Goal: Communication & Community: Answer question/provide support

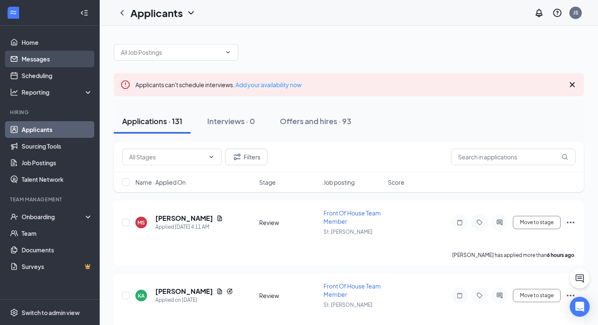
click at [59, 62] on link "Messages" at bounding box center [57, 59] width 71 height 17
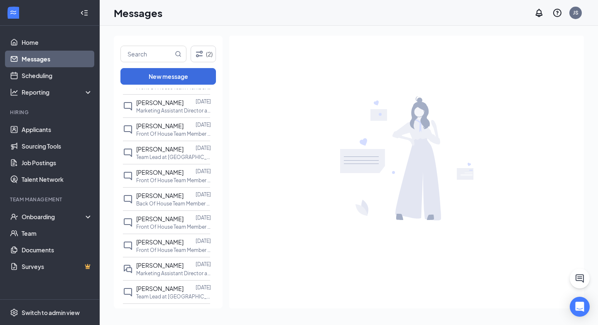
scroll to position [213, 0]
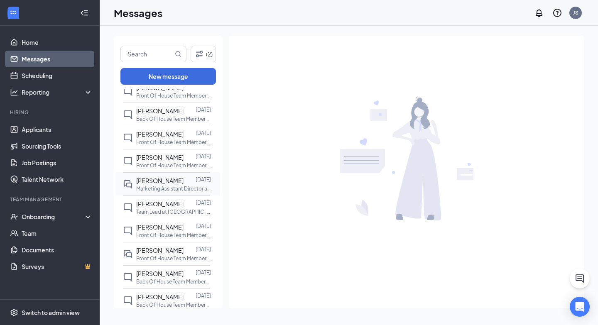
click at [183, 183] on div at bounding box center [189, 180] width 12 height 9
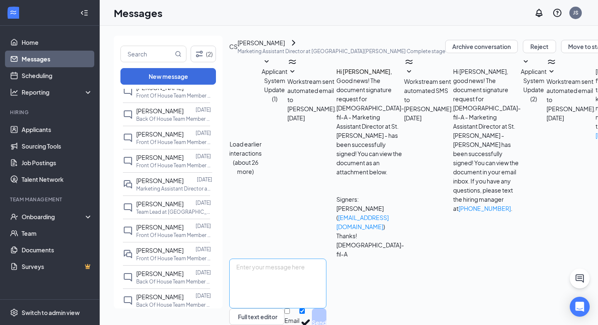
scroll to position [224, 0]
click at [291, 259] on textarea at bounding box center [277, 284] width 97 height 50
click at [268, 259] on textarea "Great! See you this afternoon!" at bounding box center [277, 284] width 97 height 50
click at [326, 259] on textarea "Great- See you this afternoon!" at bounding box center [277, 284] width 97 height 50
type textarea "Great- See you this afternoon!"
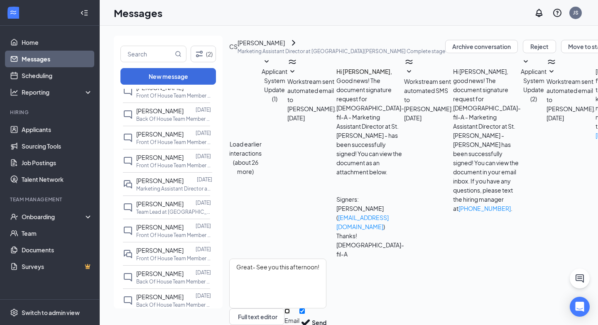
click at [290, 308] on input "Email" at bounding box center [286, 310] width 5 height 5
checkbox input "true"
click at [326, 308] on button "Send" at bounding box center [319, 323] width 15 height 31
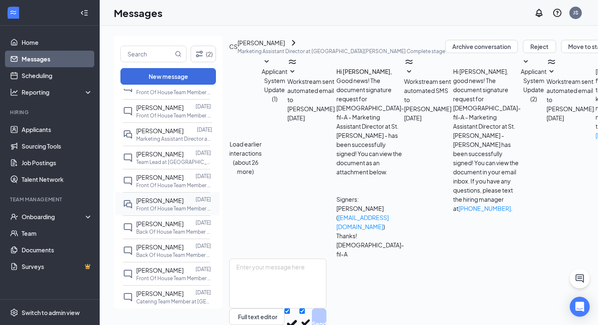
click at [178, 210] on p "Front Of House Team Member at [GEOGRAPHIC_DATA][PERSON_NAME]" at bounding box center [173, 208] width 75 height 7
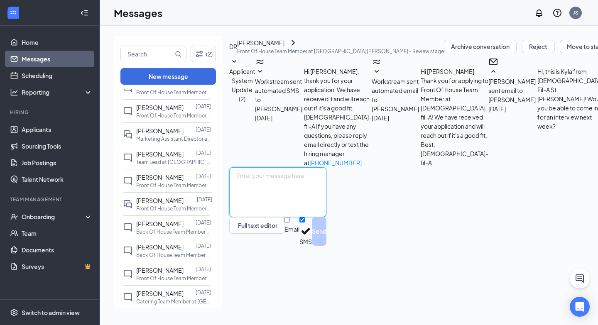
scroll to position [225, 0]
click at [299, 217] on textarea at bounding box center [277, 192] width 97 height 50
type textarea "Great! Your interview has been scheduled for 8:30am [DATE]."
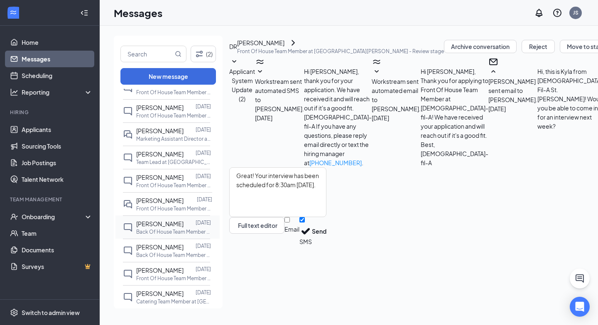
click at [157, 226] on span "[PERSON_NAME]" at bounding box center [159, 223] width 47 height 7
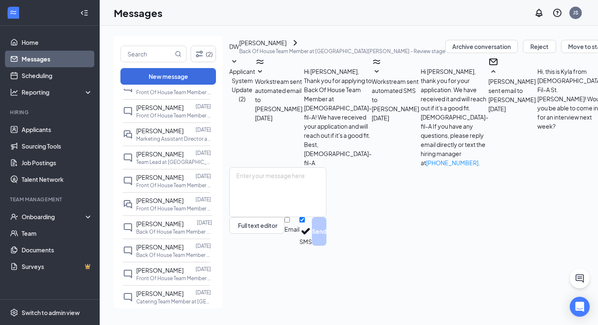
scroll to position [46, 0]
click at [159, 247] on span "[PERSON_NAME]" at bounding box center [159, 246] width 47 height 7
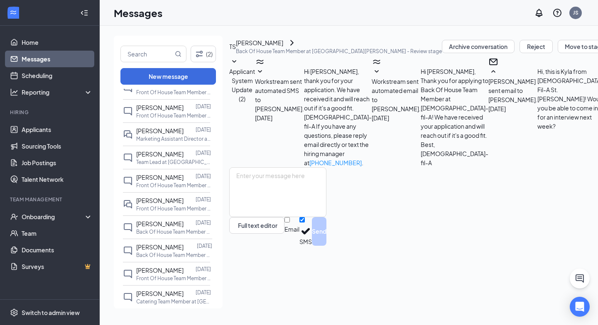
scroll to position [46, 0]
click at [162, 226] on span "[PERSON_NAME]" at bounding box center [159, 223] width 47 height 7
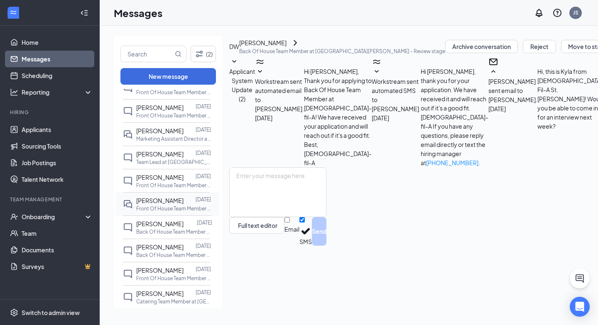
scroll to position [46, 0]
click at [168, 205] on p "Front Of House Team Member at [GEOGRAPHIC_DATA][PERSON_NAME]" at bounding box center [173, 208] width 75 height 7
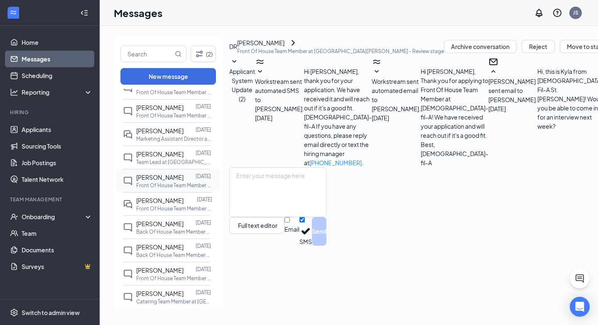
scroll to position [163, 0]
click at [171, 179] on span "[PERSON_NAME]" at bounding box center [159, 176] width 47 height 7
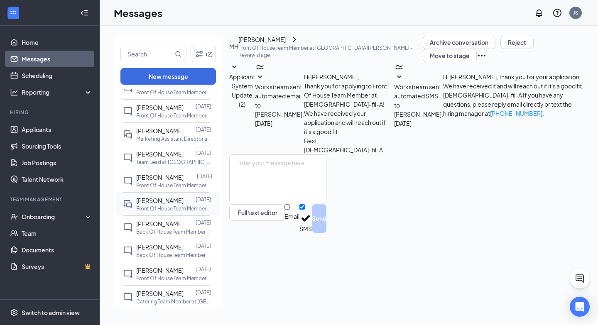
click at [155, 214] on div "[PERSON_NAME] [DATE] Front Of House Team Member at [GEOGRAPHIC_DATA][PERSON_NAM…" at bounding box center [166, 203] width 87 height 23
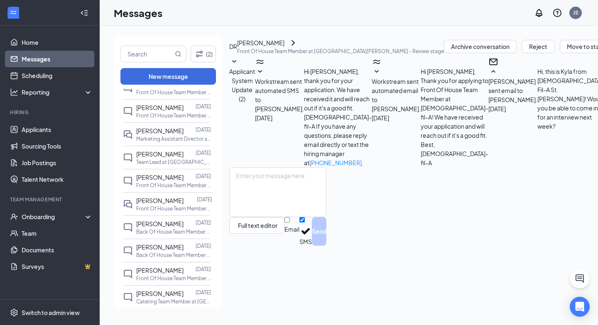
scroll to position [225, 0]
click at [326, 217] on textarea at bounding box center [277, 192] width 97 height 50
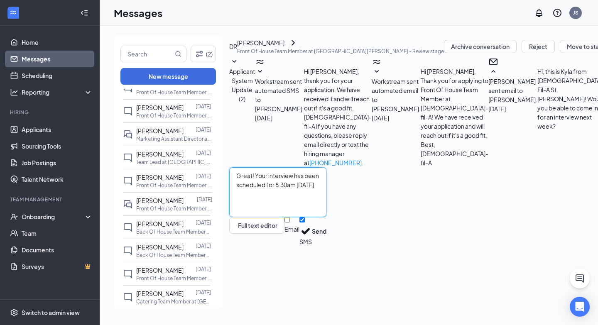
type textarea "Great! Your interview has been scheduled for 8:30am [DATE]."
click at [290, 222] on input "Email" at bounding box center [286, 219] width 5 height 5
checkbox input "true"
click at [326, 248] on button "Send" at bounding box center [319, 232] width 15 height 31
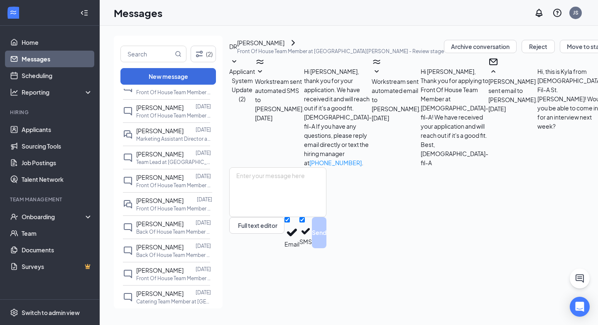
scroll to position [315, 0]
click at [166, 182] on p "Front Of House Team Member at [GEOGRAPHIC_DATA][PERSON_NAME]" at bounding box center [173, 185] width 75 height 7
click at [170, 157] on span "[PERSON_NAME]" at bounding box center [159, 153] width 47 height 7
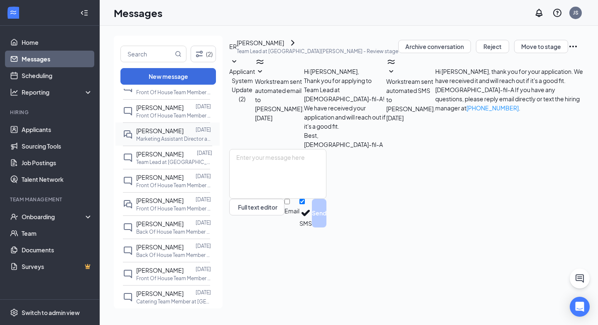
click at [171, 137] on p "Marketing Assistant Director at [GEOGRAPHIC_DATA][PERSON_NAME]" at bounding box center [173, 138] width 75 height 7
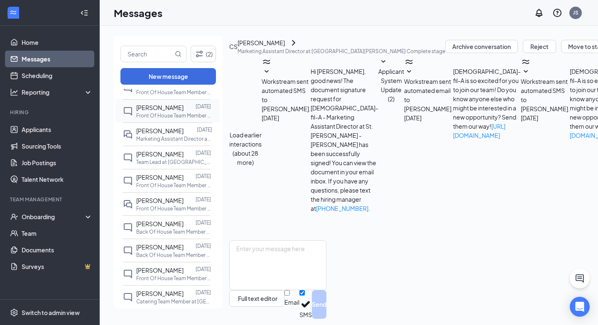
scroll to position [259, 0]
click at [167, 116] on p "Front Of House Team Member at [GEOGRAPHIC_DATA][PERSON_NAME]" at bounding box center [173, 115] width 75 height 7
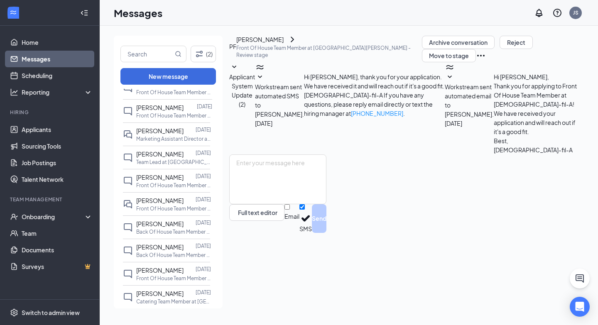
scroll to position [225, 0]
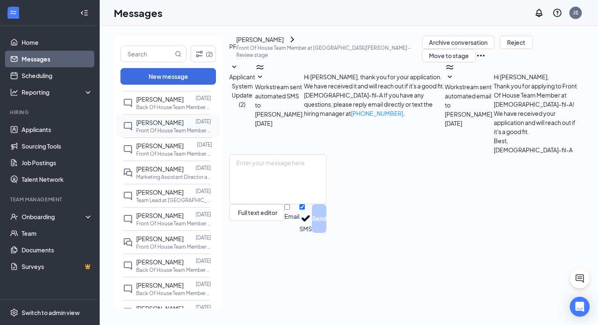
click at [169, 132] on p "Front Of House Team Member at [GEOGRAPHIC_DATA][PERSON_NAME]" at bounding box center [173, 130] width 75 height 7
click at [170, 104] on p "Back Of House Team Member at [GEOGRAPHIC_DATA][PERSON_NAME]" at bounding box center [173, 107] width 75 height 7
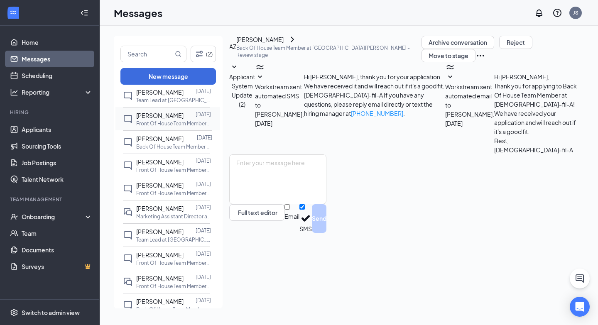
scroll to position [185, 0]
click at [183, 116] on div at bounding box center [189, 116] width 12 height 9
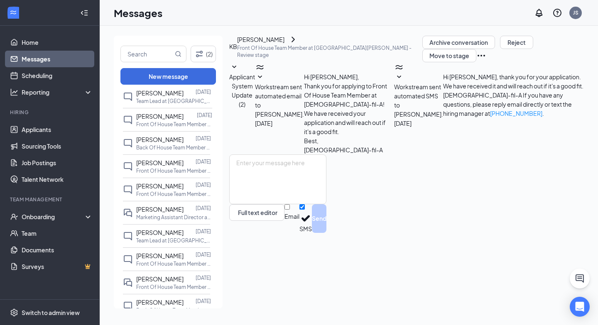
scroll to position [138, 0]
click at [184, 142] on div at bounding box center [189, 139] width 12 height 9
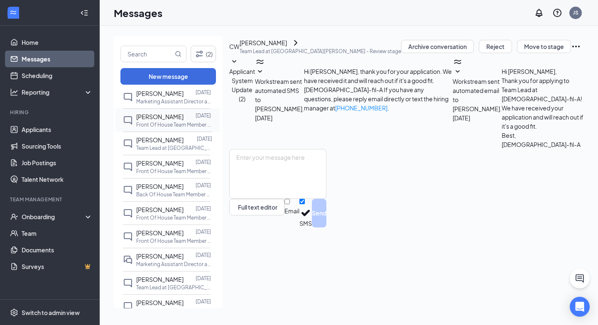
click at [183, 127] on p "Front Of House Team Member at [GEOGRAPHIC_DATA][PERSON_NAME]" at bounding box center [173, 124] width 75 height 7
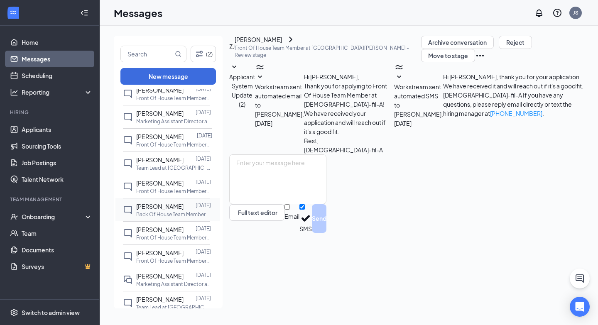
scroll to position [115, 0]
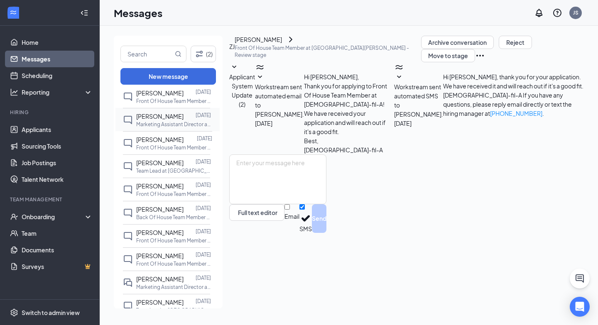
click at [173, 121] on p "Marketing Assistant Director at [GEOGRAPHIC_DATA][PERSON_NAME]" at bounding box center [173, 124] width 75 height 7
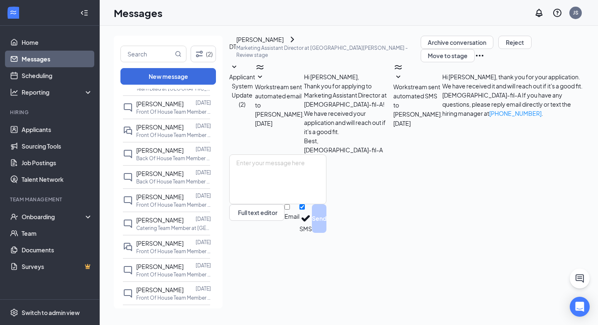
scroll to position [344, 0]
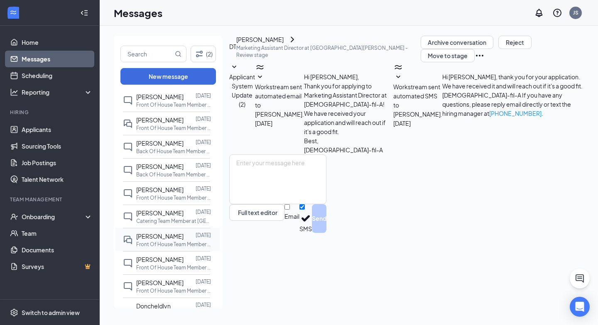
click at [166, 238] on div "[PERSON_NAME] [DATE] Front Of House Team Member at [GEOGRAPHIC_DATA][PERSON_NAM…" at bounding box center [166, 239] width 87 height 23
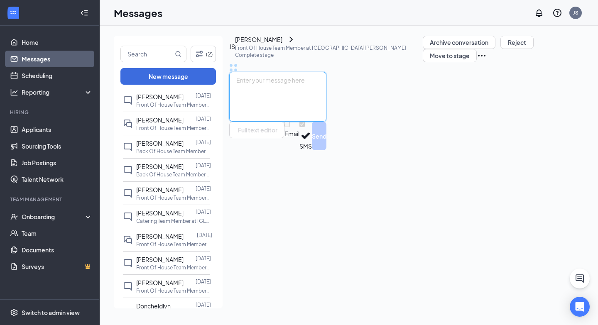
click at [298, 122] on textarea at bounding box center [277, 97] width 97 height 50
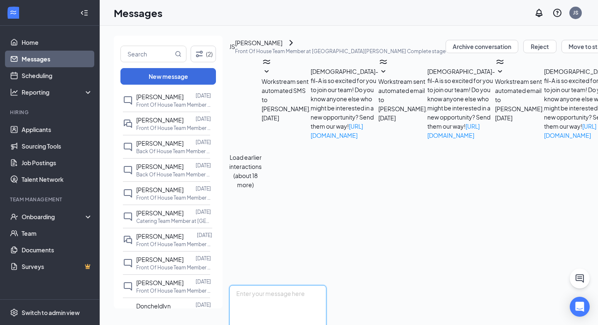
scroll to position [371, 0]
paste textarea "Hello! Are you available at 9:30am [DATE] to come in for testing over the food …"
click at [266, 285] on textarea "Hello! Are you available at 9:30am [DATE] to come in for testing over the food …" at bounding box center [277, 310] width 97 height 50
click at [326, 285] on textarea "Hello! Are you available at 9:30am [DATE] to come in for testing over the food …" at bounding box center [277, 310] width 97 height 50
drag, startPoint x: 376, startPoint y: 250, endPoint x: 241, endPoint y: 240, distance: 135.6
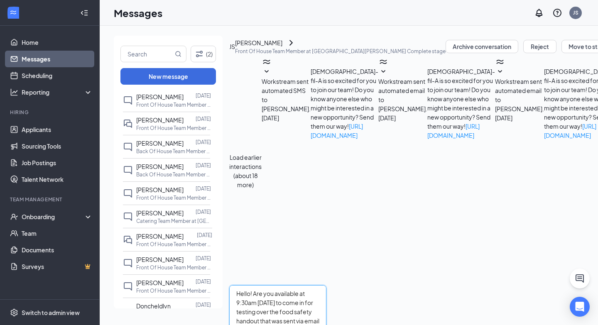
click at [240, 285] on div "Hello! Are you available at 9:30am [DATE] to come in for testing over the food …" at bounding box center [277, 324] width 97 height 78
click at [267, 285] on textarea "Hello! Are you available at 9:30am [DATE] to come in for testing over the food …" at bounding box center [277, 310] width 97 height 50
click at [326, 285] on textarea "Hello! Are you available at 9:30am [DATE] to come in for testing over the food …" at bounding box center [277, 310] width 97 height 50
click at [266, 285] on textarea "Hello! Are you available at 9:30am [DATE] to come in for testing over the food …" at bounding box center [277, 310] width 97 height 50
type textarea "Hello! I will make sure that those dates are communicated to [PERSON_NAME], our…"
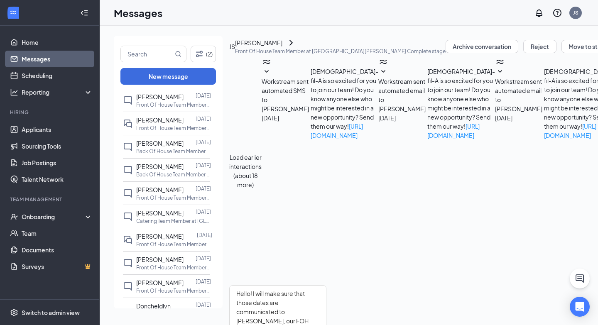
checkbox input "true"
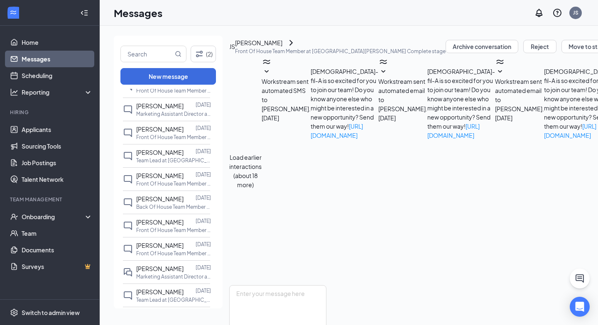
scroll to position [0, 0]
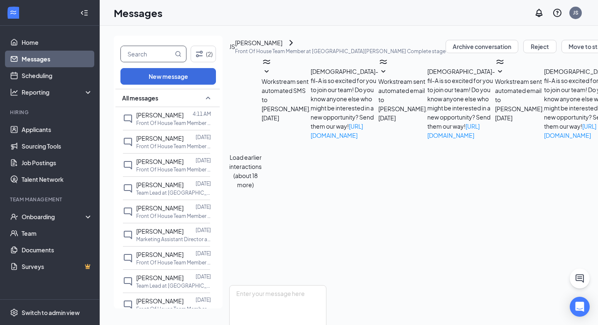
click at [146, 58] on input "text" at bounding box center [147, 54] width 52 height 16
type input "[DEMOGRAPHIC_DATA]"
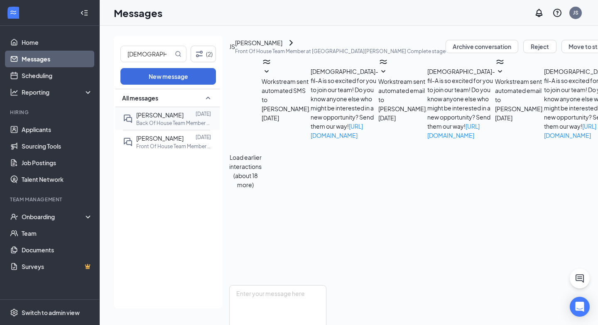
click at [154, 124] on p "Back Of House Team Member at [GEOGRAPHIC_DATA][PERSON_NAME]" at bounding box center [173, 123] width 75 height 7
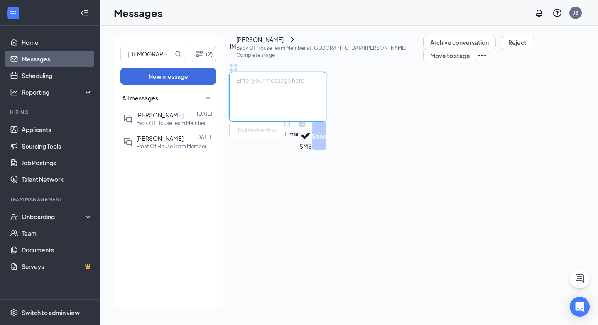
click at [298, 122] on textarea at bounding box center [277, 97] width 97 height 50
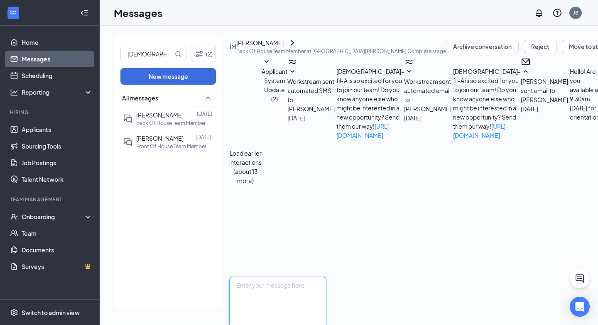
paste textarea "Hello! Are you available at 9:30am [DATE] to come in for testing over the food …"
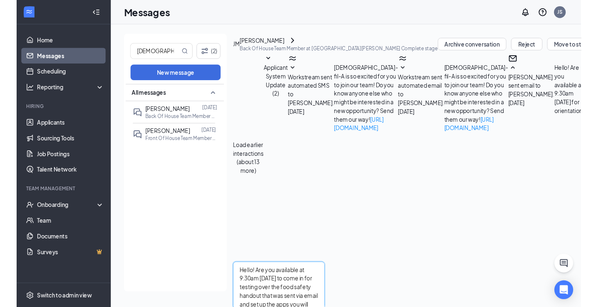
scroll to position [273, 0]
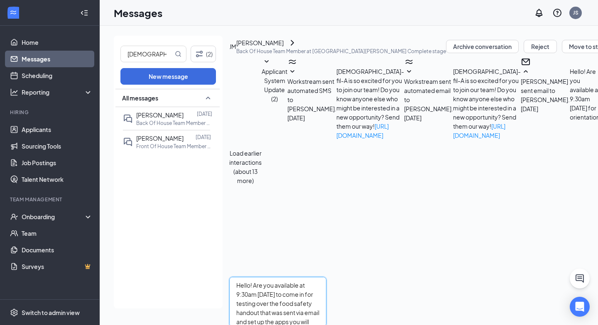
type textarea "Hello! Are you available at 9:30am [DATE] to come in for testing over the food …"
click at [290, 325] on input "Email" at bounding box center [286, 329] width 5 height 5
checkbox input "true"
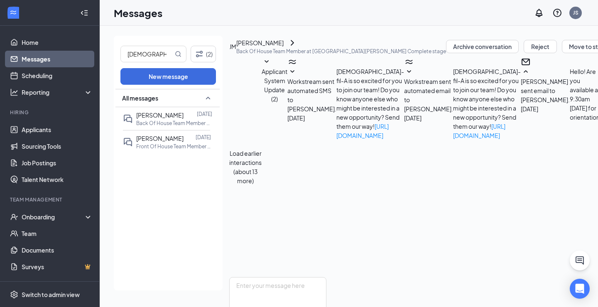
scroll to position [418, 0]
